Goal: Task Accomplishment & Management: Complete application form

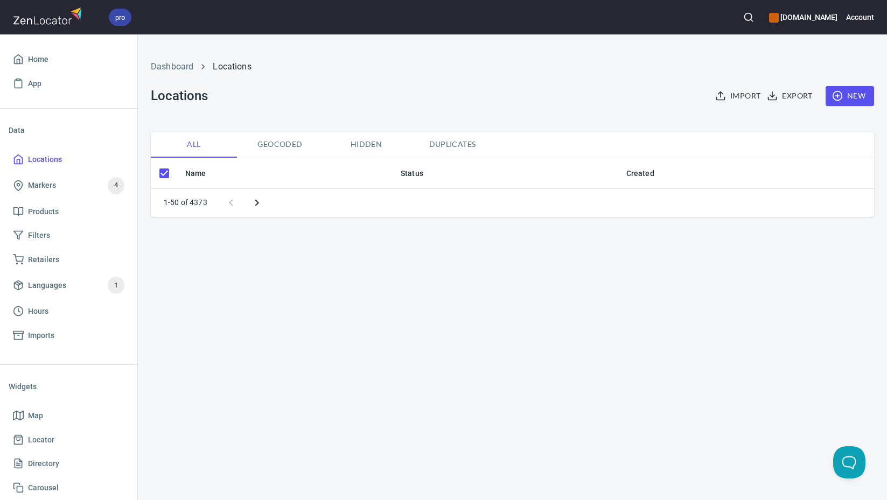
checkbox input "false"
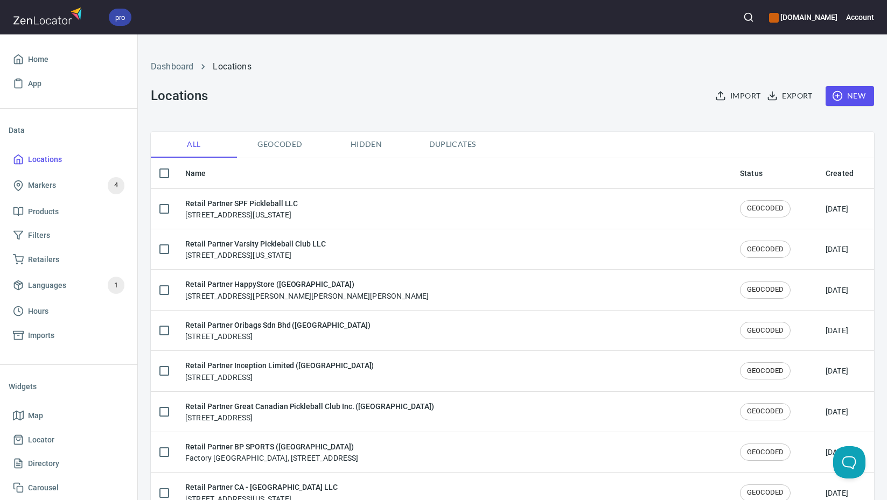
click at [848, 97] on span "New" at bounding box center [849, 95] width 31 height 13
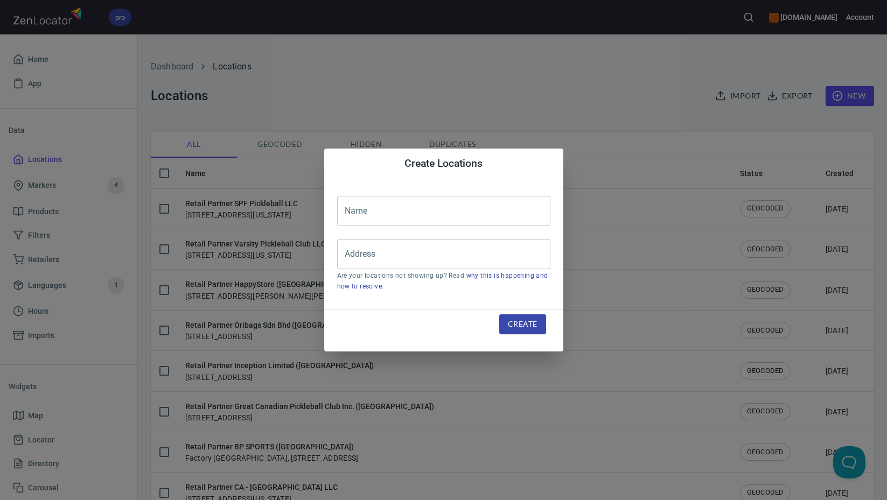
click at [482, 212] on input "text" at bounding box center [443, 211] width 213 height 30
paste input "Pickle Y'all LLC"
type input "Retail Partner Pickle Y'all LLC"
click at [404, 258] on input "Address" at bounding box center [435, 254] width 187 height 20
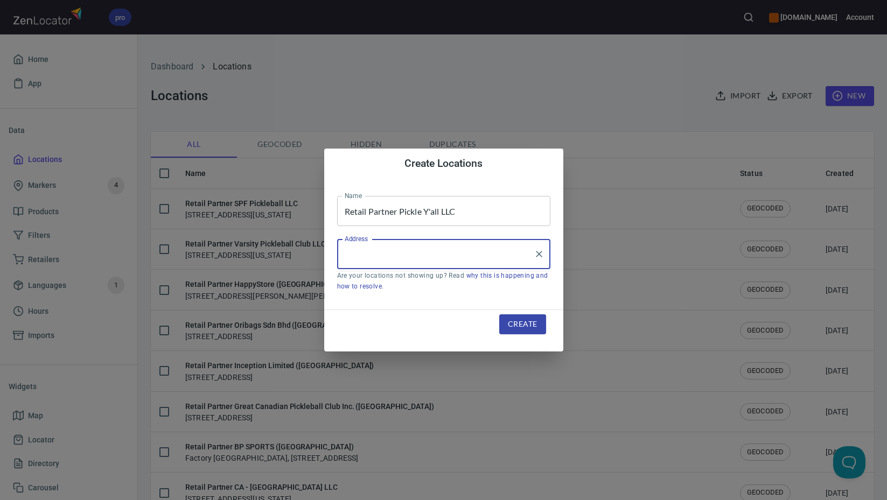
paste input "31872 RR 12"
click at [450, 291] on li "[STREET_ADDRESS][US_STATE]" at bounding box center [443, 285] width 213 height 19
type input "[STREET_ADDRESS][US_STATE]"
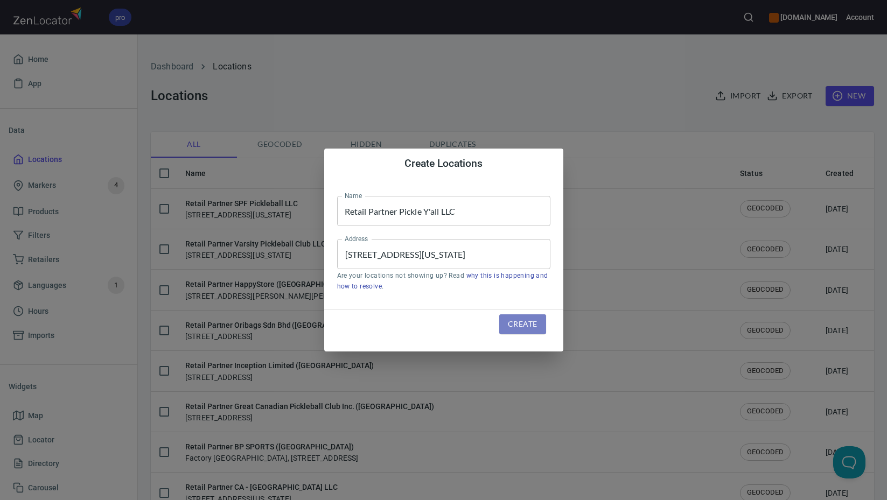
click at [526, 327] on span "Create" at bounding box center [522, 324] width 29 height 13
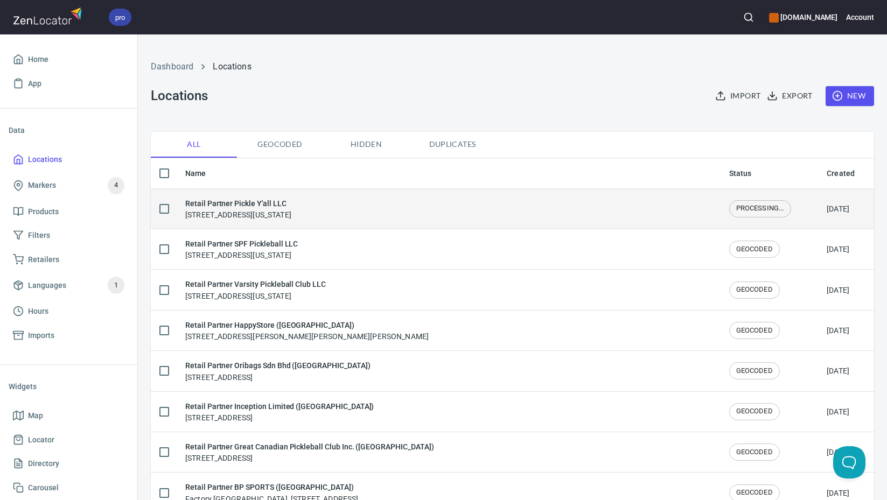
click at [392, 214] on div "Retail Partner Pickle Y'all LLC [STREET_ADDRESS][US_STATE]" at bounding box center [448, 209] width 527 height 23
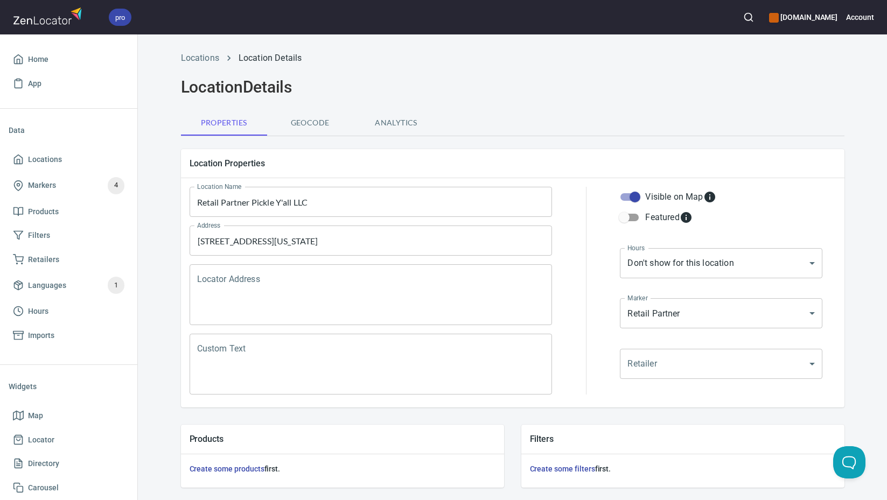
click at [374, 289] on textarea "Locator Address" at bounding box center [371, 295] width 348 height 41
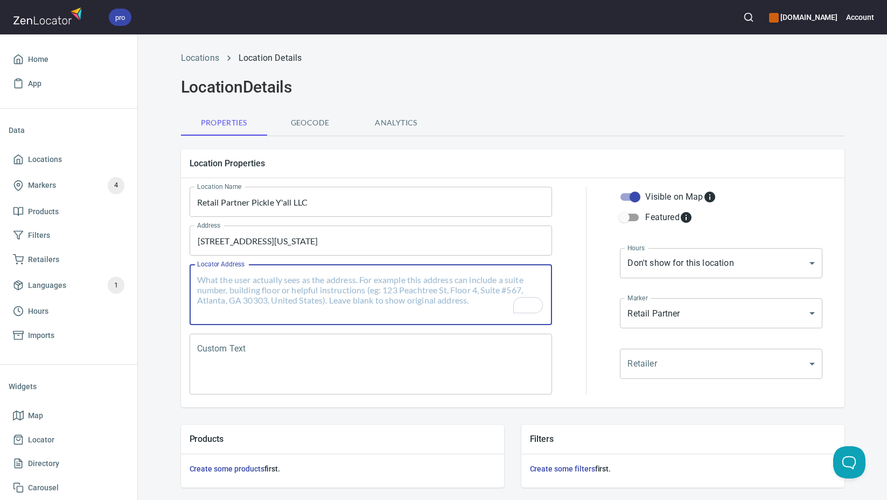
paste textarea "[STREET_ADDRESS][US_STATE]"
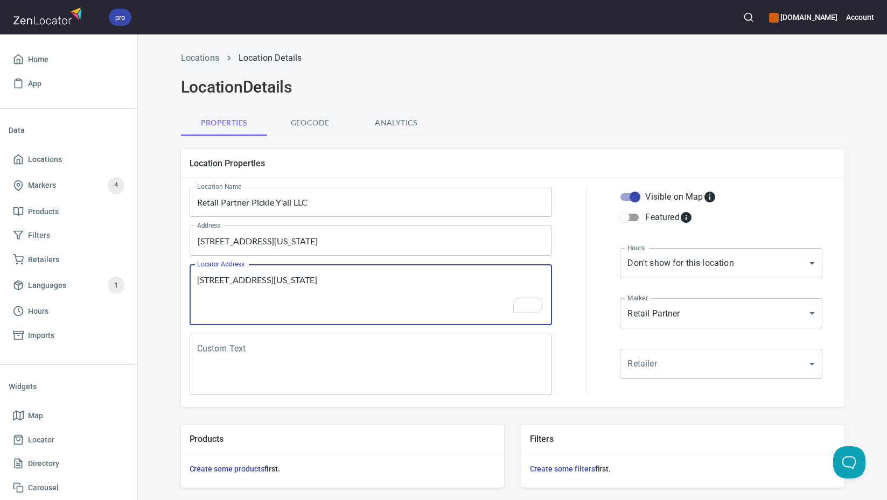
type textarea "[STREET_ADDRESS][US_STATE]"
click at [402, 356] on textarea "Custom Text" at bounding box center [371, 364] width 348 height 41
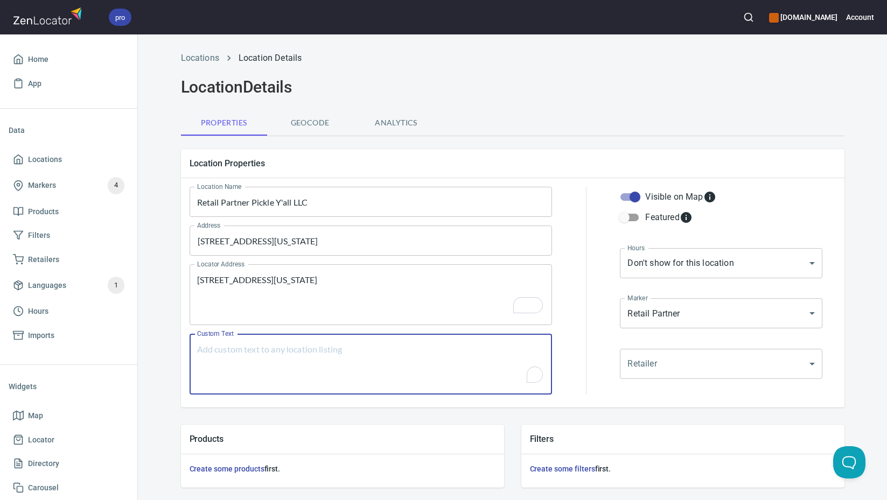
paste textarea "Brands Carried: [PERSON_NAME] Return Policy: Undecided"
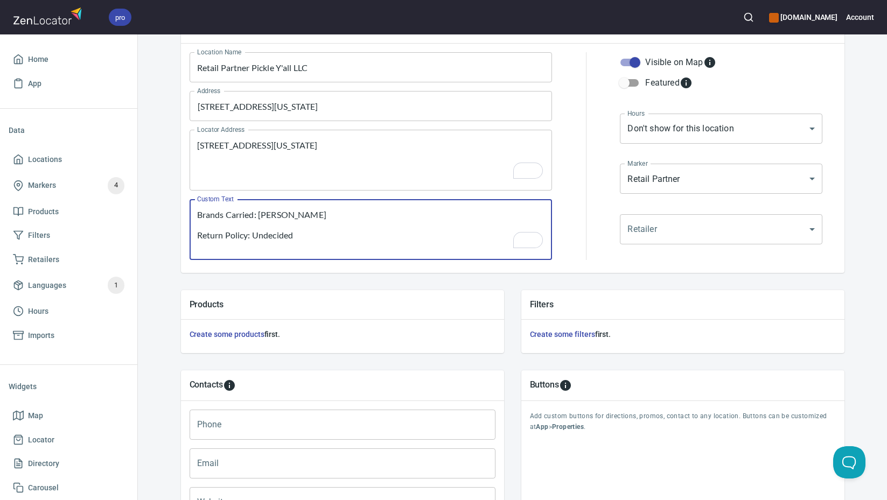
scroll to position [135, 0]
type textarea "Brands Carried: [PERSON_NAME] Return Policy: Undecided"
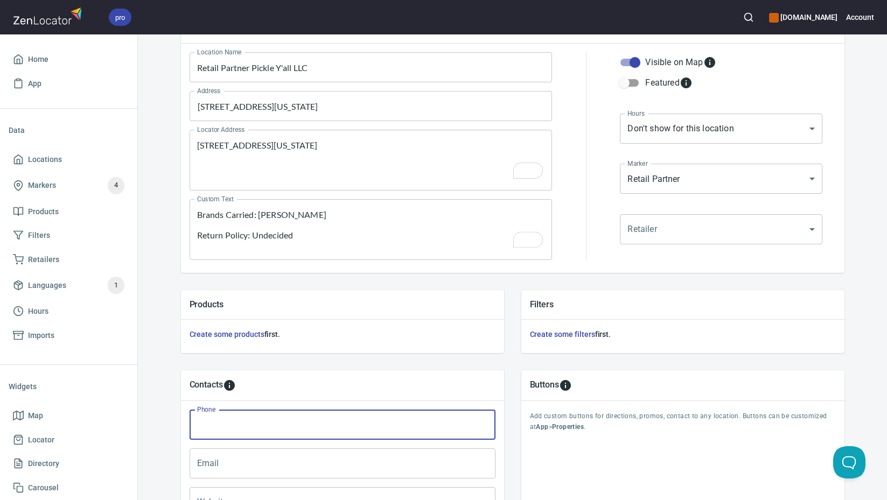
click at [365, 423] on input "Phone" at bounding box center [343, 425] width 306 height 30
paste input "[PHONE_NUMBER]"
type input "[PHONE_NUMBER]"
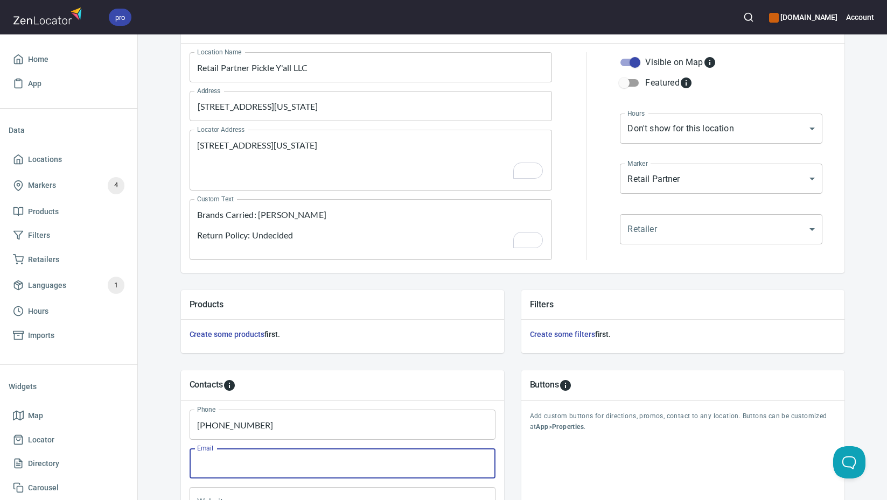
paste input "[EMAIL_ADDRESS][DOMAIN_NAME]"
type input "[EMAIL_ADDRESS][DOMAIN_NAME]"
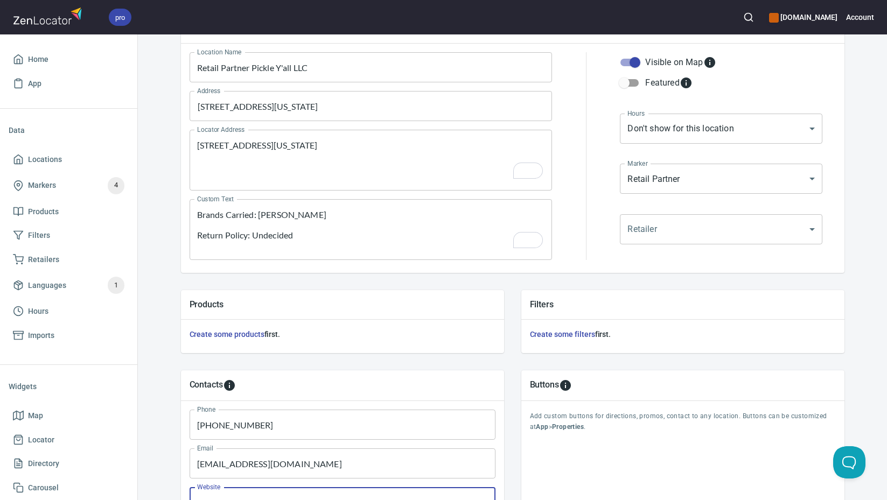
scroll to position [152, 0]
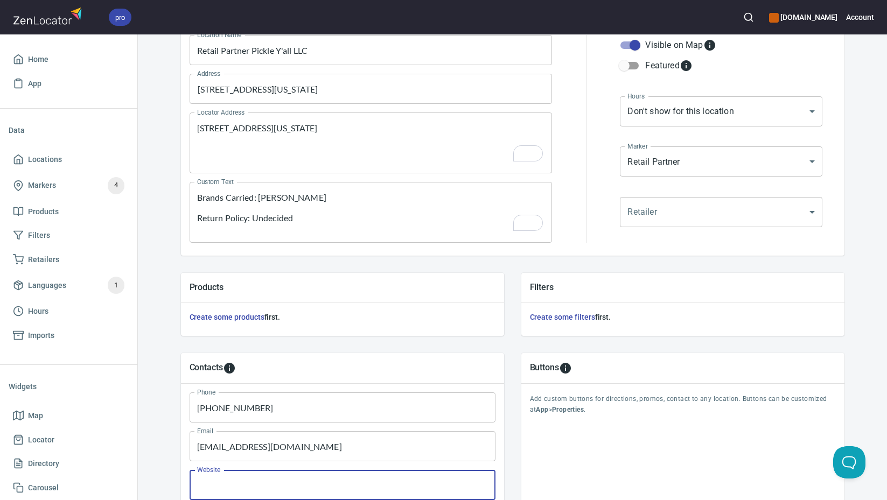
paste input "[DOMAIN_NAME]"
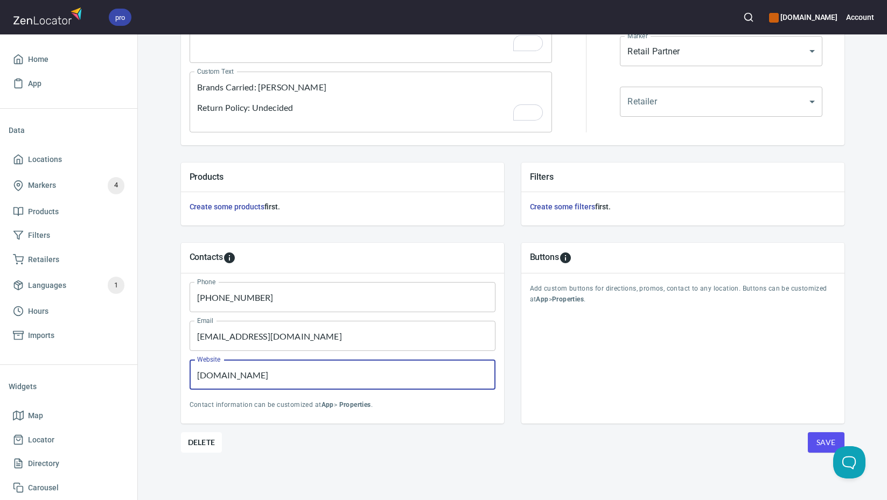
scroll to position [262, 0]
type input "[DOMAIN_NAME]"
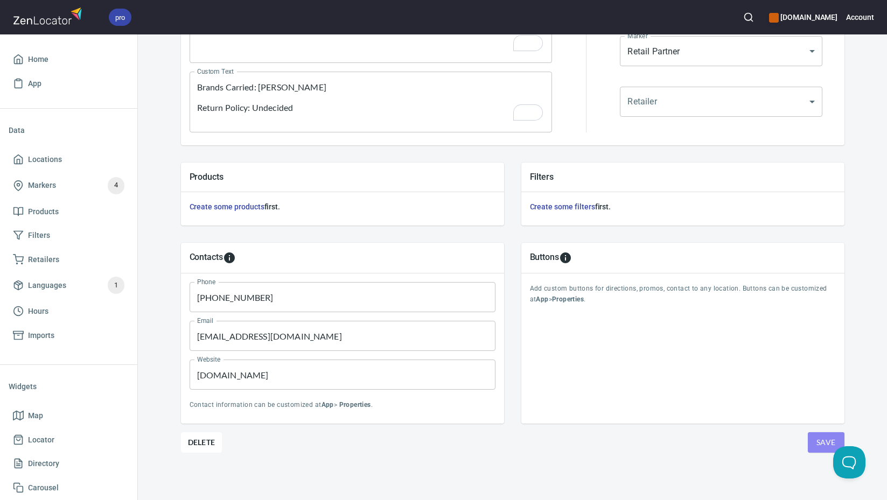
click at [820, 440] on span "Save" at bounding box center [825, 442] width 19 height 13
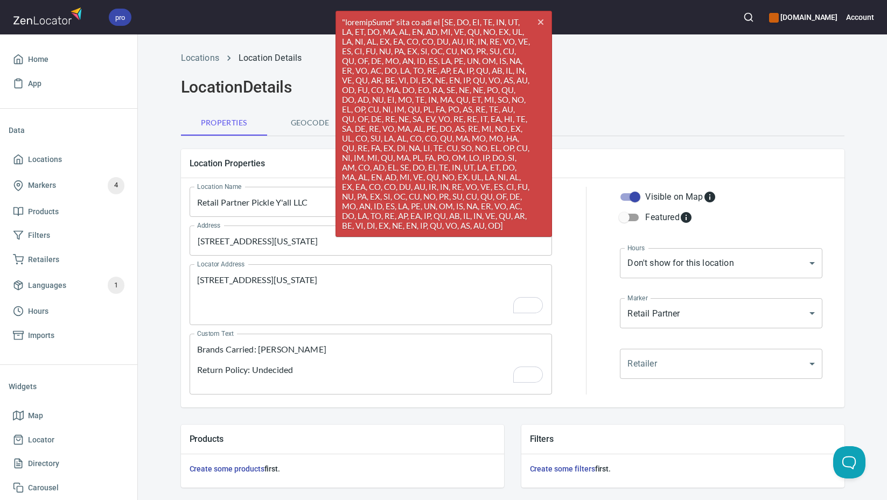
scroll to position [0, 0]
click at [283, 205] on input "Retail Partner Pickle Y'all LLC" at bounding box center [371, 202] width 363 height 30
click at [283, 246] on input "[STREET_ADDRESS][US_STATE]" at bounding box center [362, 240] width 337 height 20
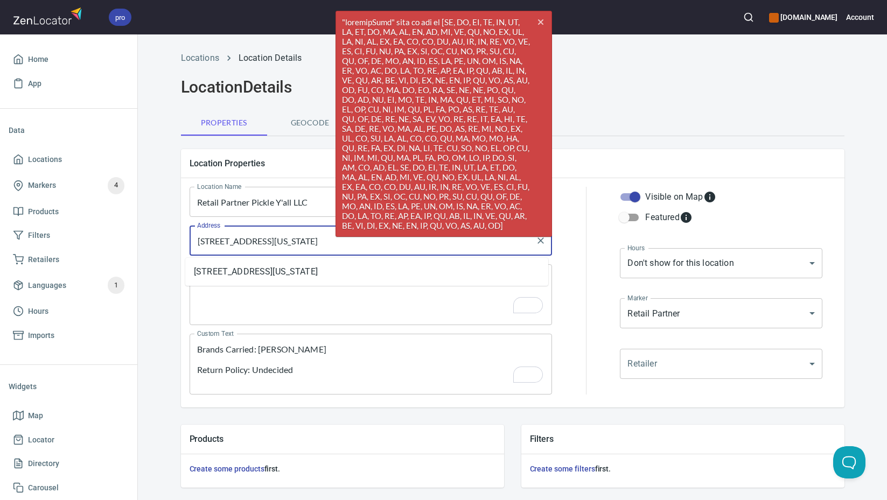
click at [283, 246] on input "[STREET_ADDRESS][US_STATE]" at bounding box center [362, 240] width 337 height 20
click at [283, 245] on input "[STREET_ADDRESS][US_STATE]" at bounding box center [362, 240] width 337 height 20
paste input "R 12"
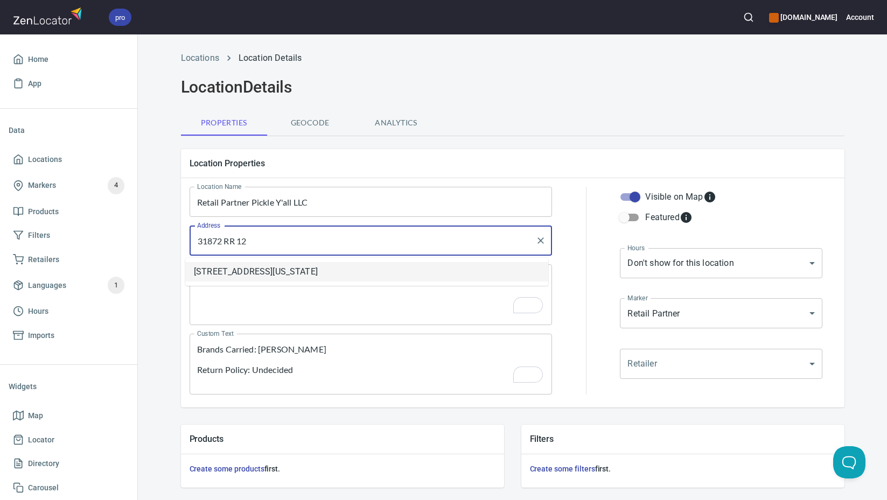
click at [349, 276] on li "[STREET_ADDRESS][US_STATE]" at bounding box center [366, 271] width 363 height 19
type input "[STREET_ADDRESS][US_STATE]"
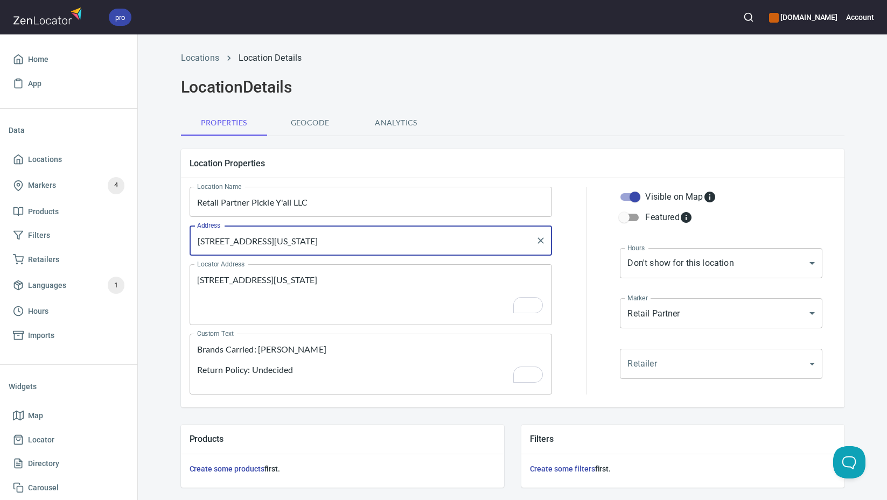
scroll to position [262, 0]
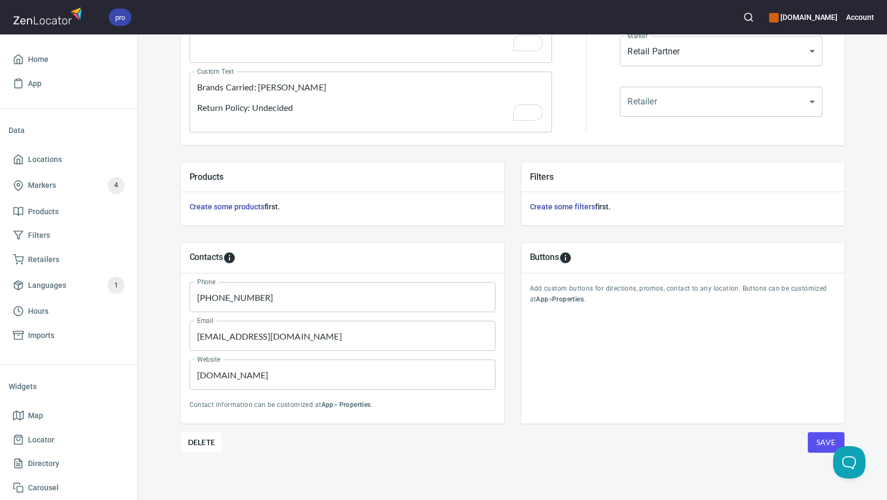
click at [820, 445] on span "Save" at bounding box center [825, 442] width 19 height 13
click at [56, 161] on span "Locations" at bounding box center [45, 159] width 34 height 13
